Goal: Communication & Community: Participate in discussion

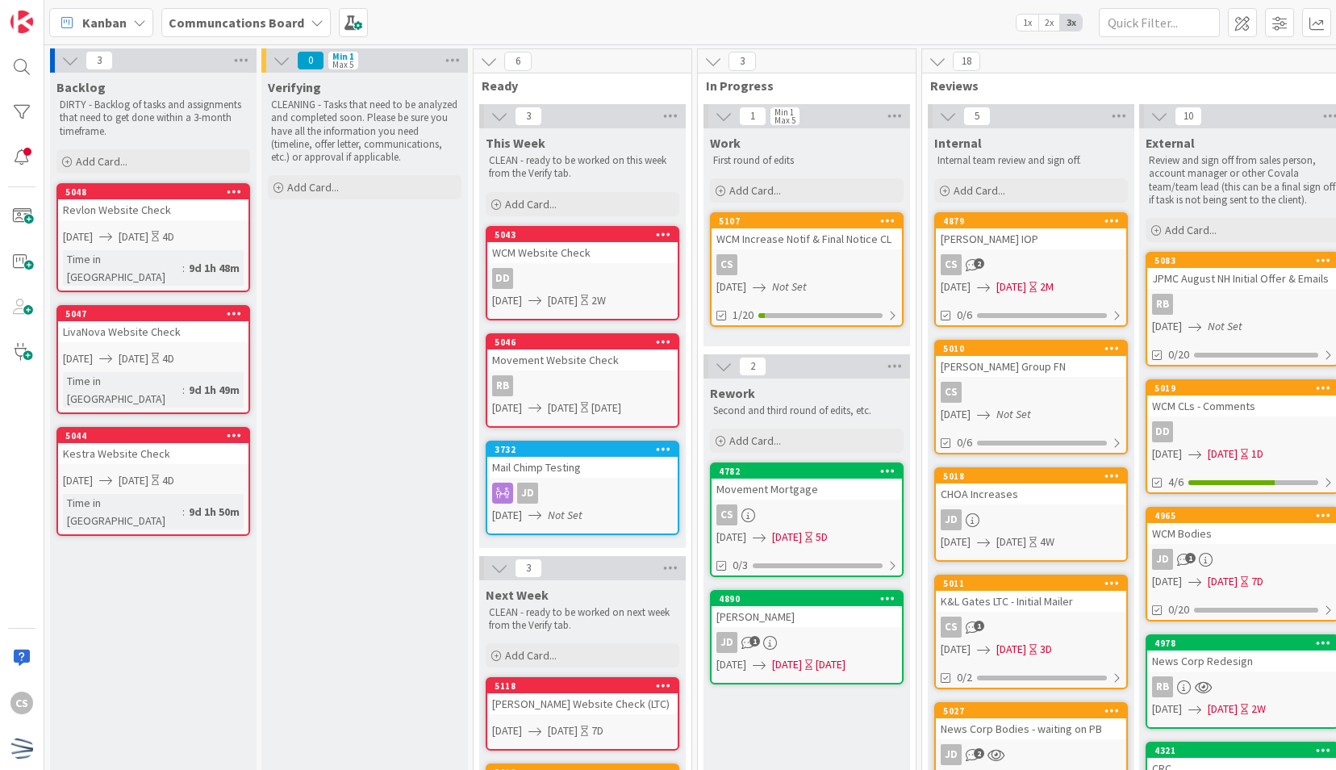
click at [821, 509] on div "CS" at bounding box center [806, 514] width 190 height 21
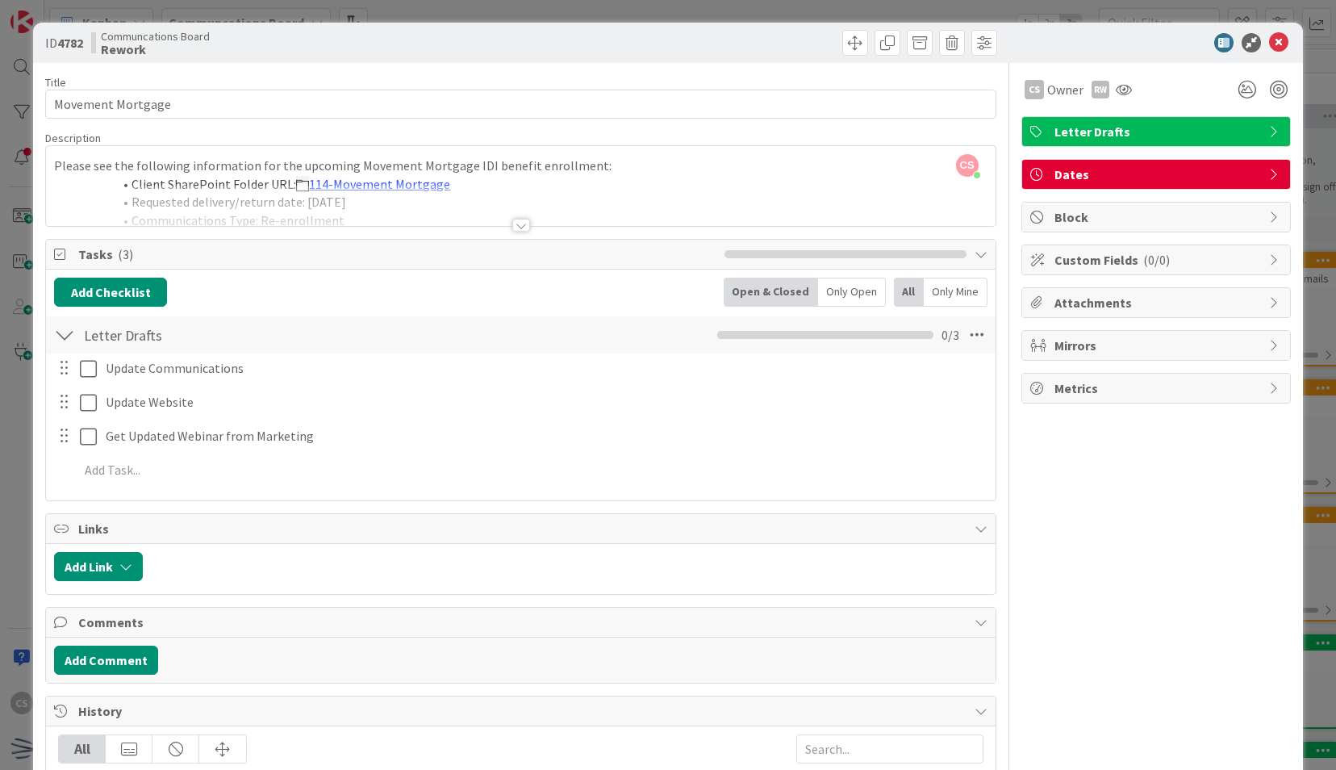
scroll to position [352, 0]
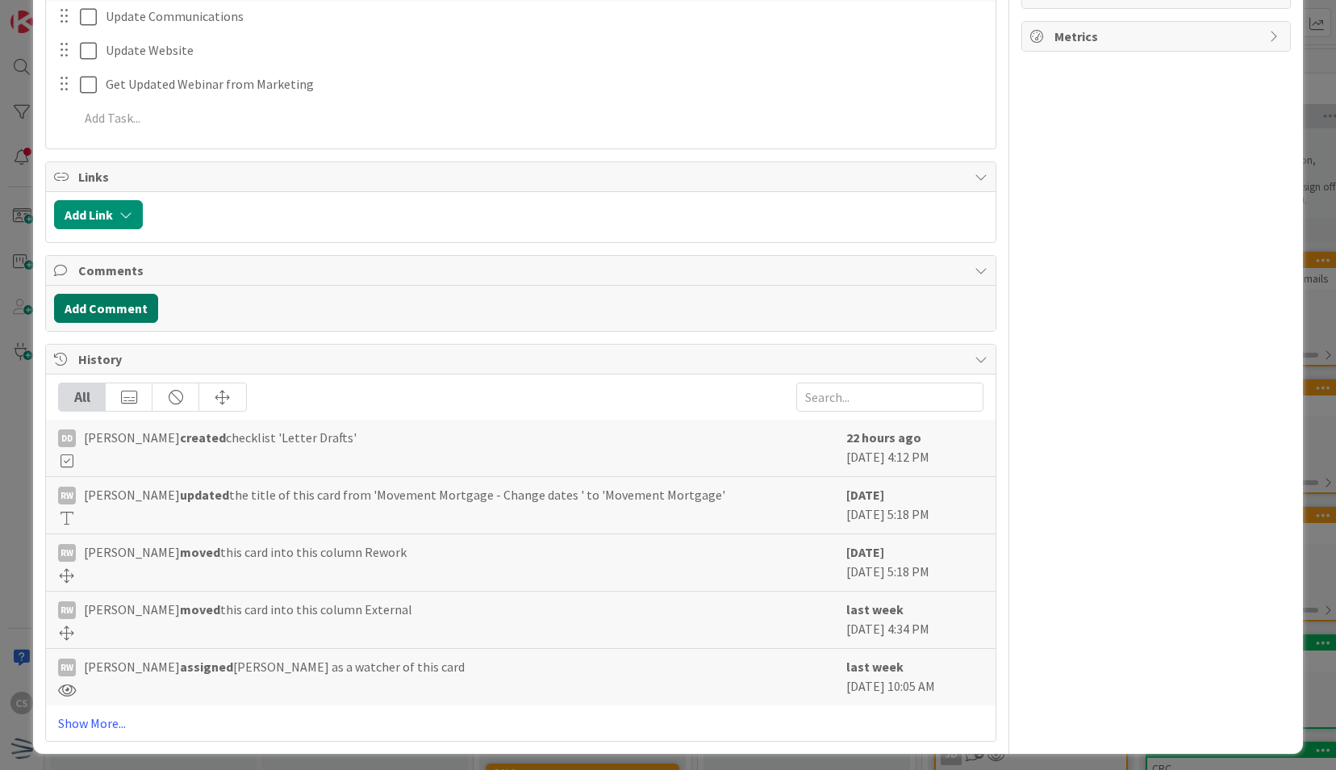
click at [95, 308] on button "Add Comment" at bounding box center [106, 308] width 104 height 29
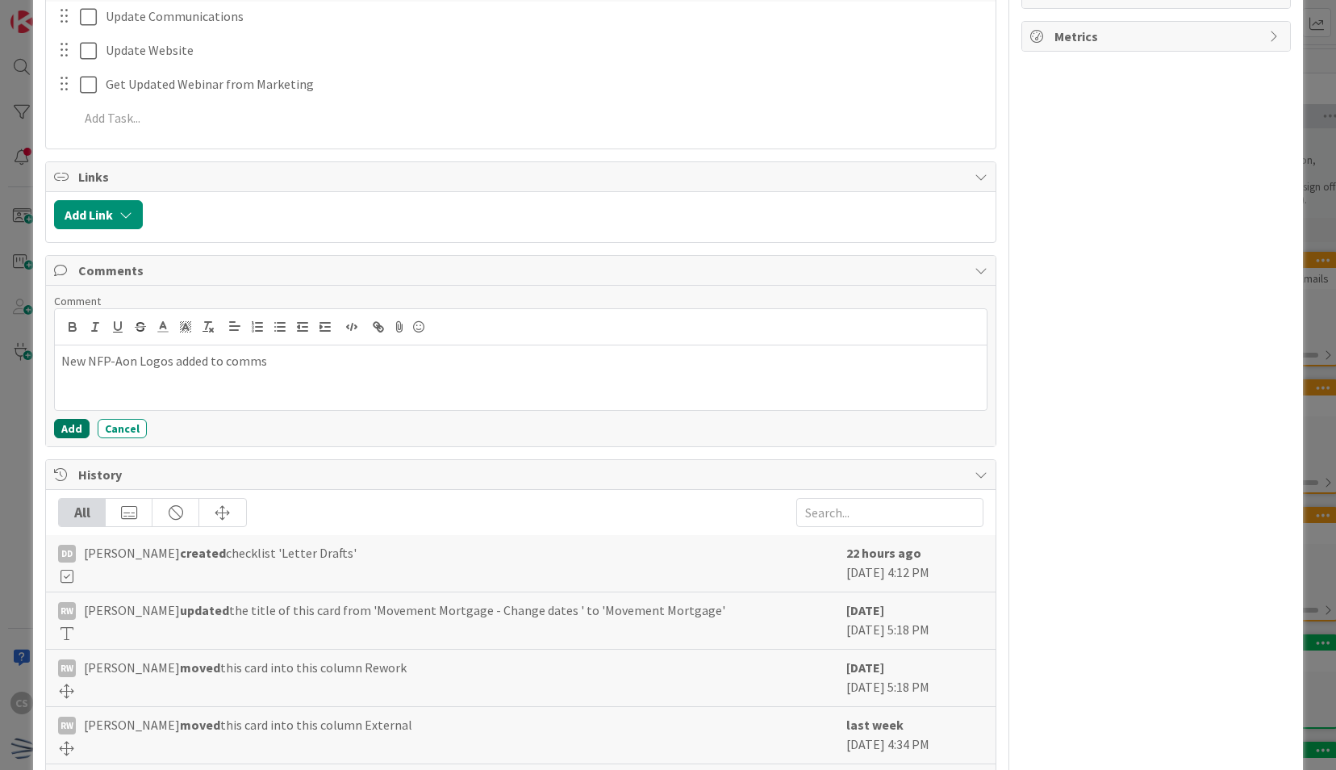
click at [65, 421] on button "Add" at bounding box center [71, 428] width 35 height 19
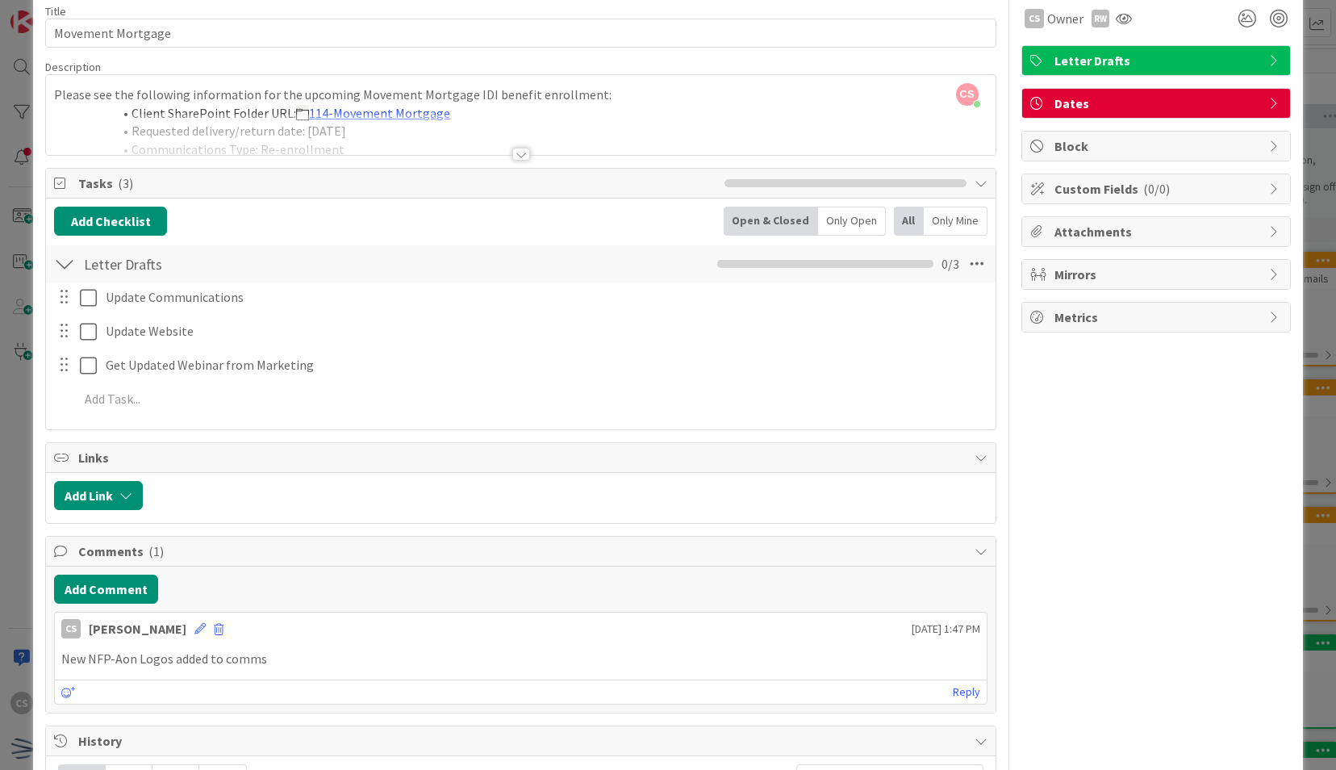
scroll to position [0, 0]
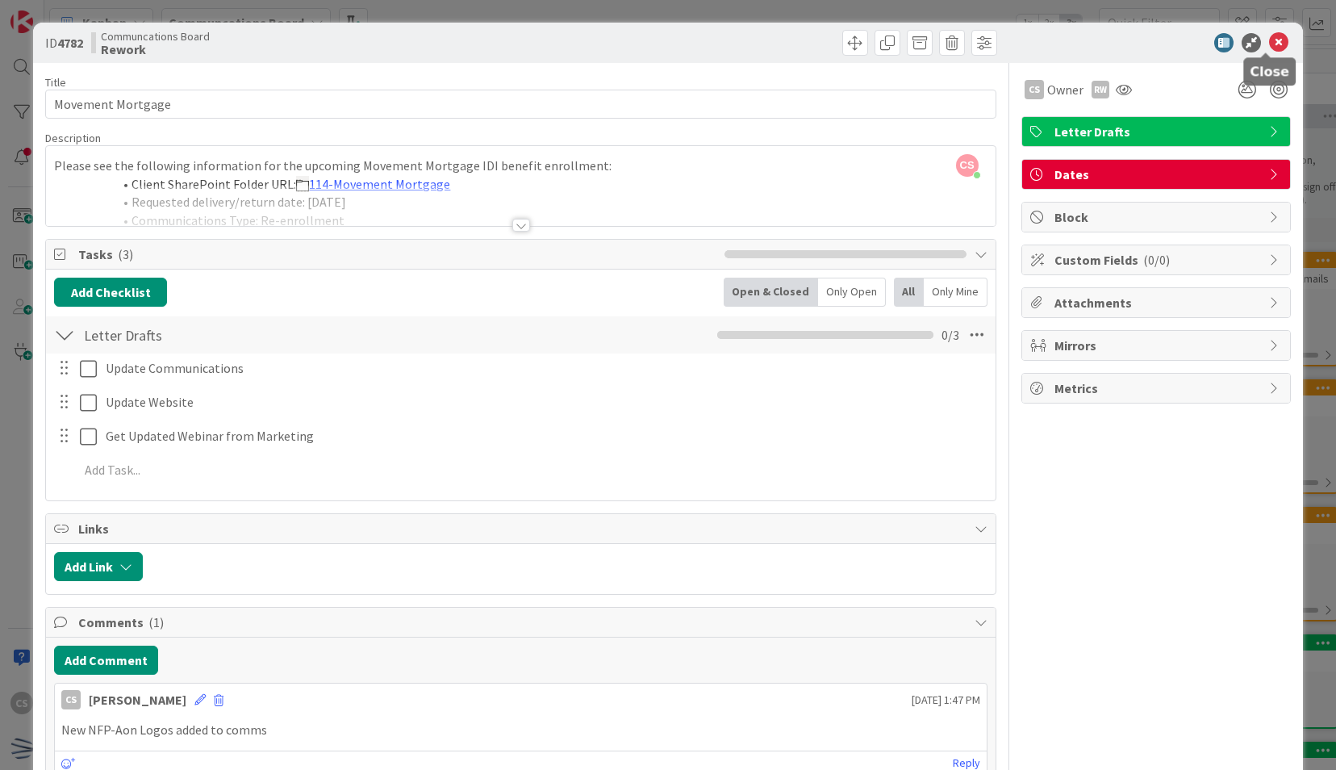
click at [1269, 43] on icon at bounding box center [1278, 42] width 19 height 19
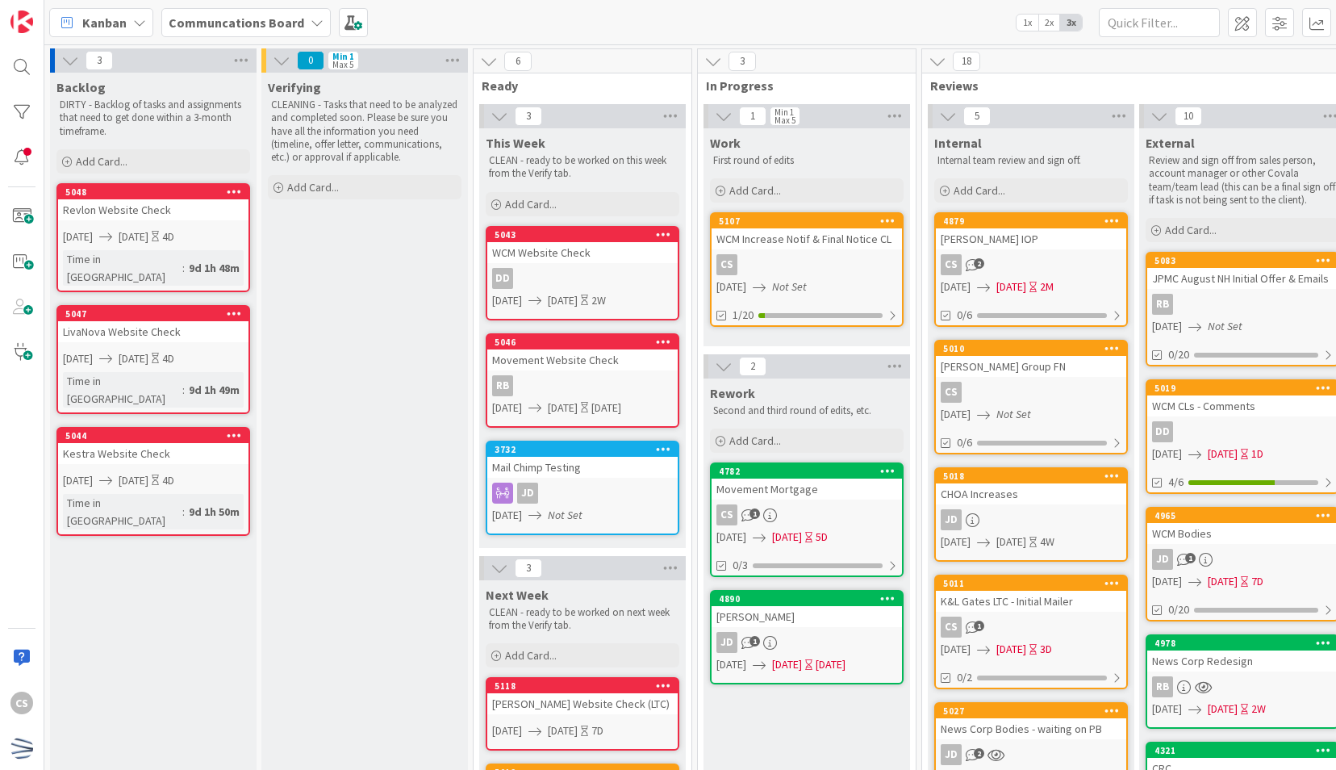
click at [830, 505] on div "CS 1" at bounding box center [806, 514] width 190 height 21
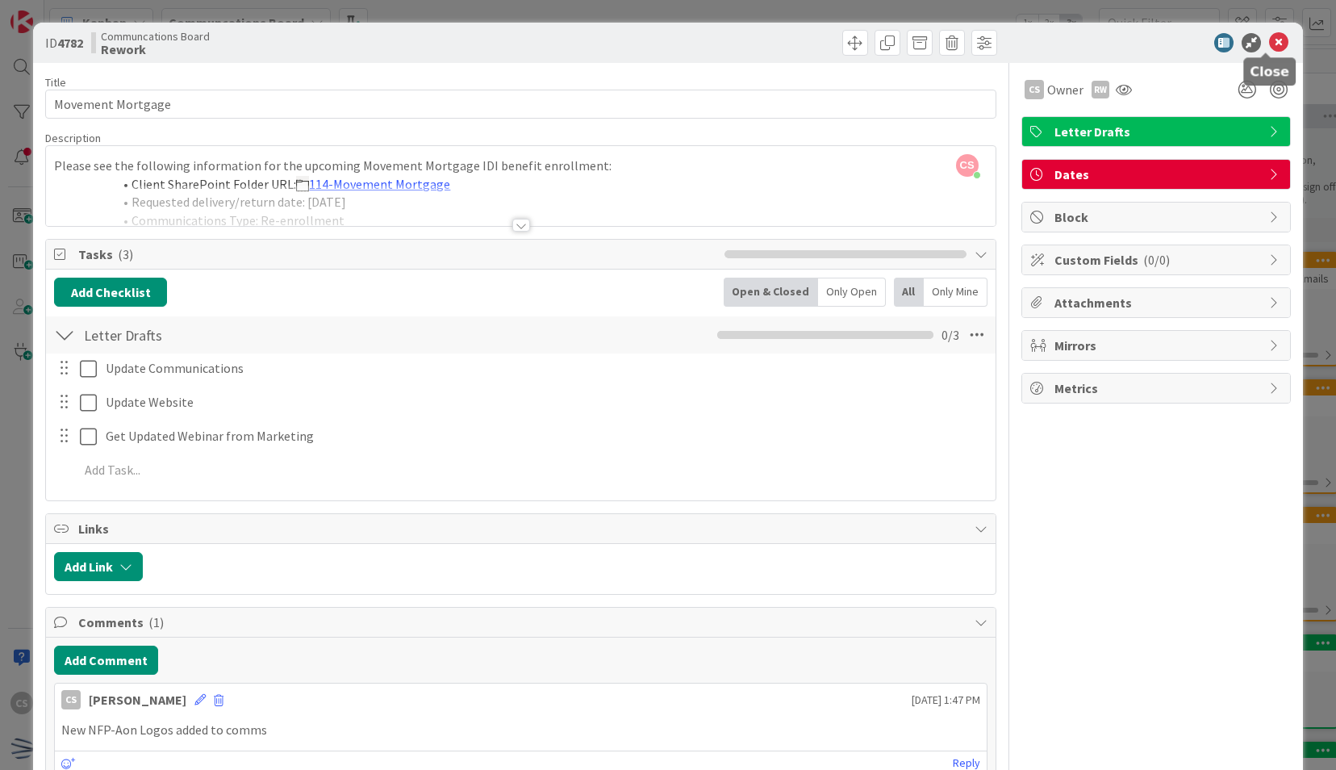
click at [1269, 39] on icon at bounding box center [1278, 42] width 19 height 19
